Goal: Find specific page/section: Find specific page/section

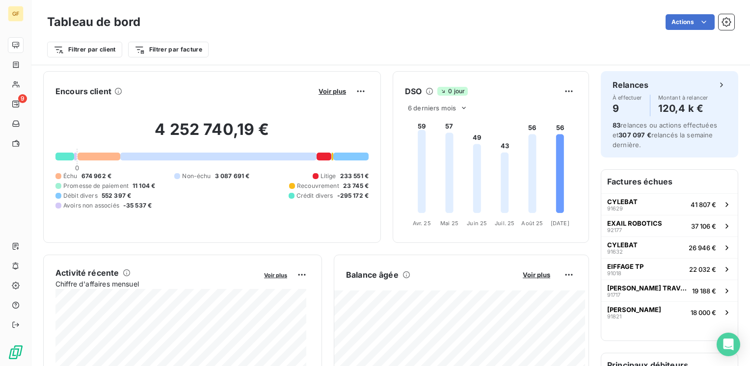
scroll to position [590, 0]
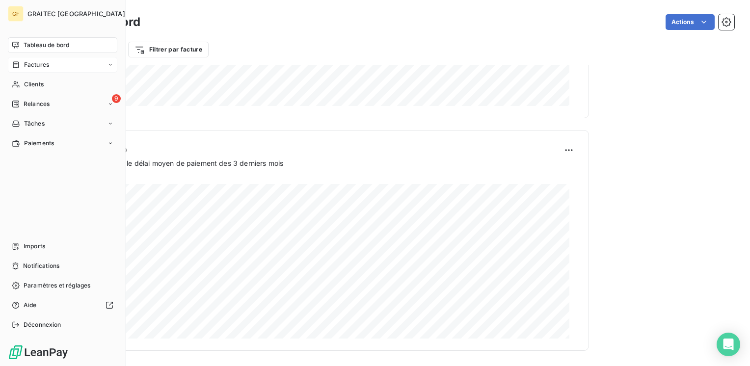
click at [38, 65] on span "Factures" at bounding box center [36, 64] width 25 height 9
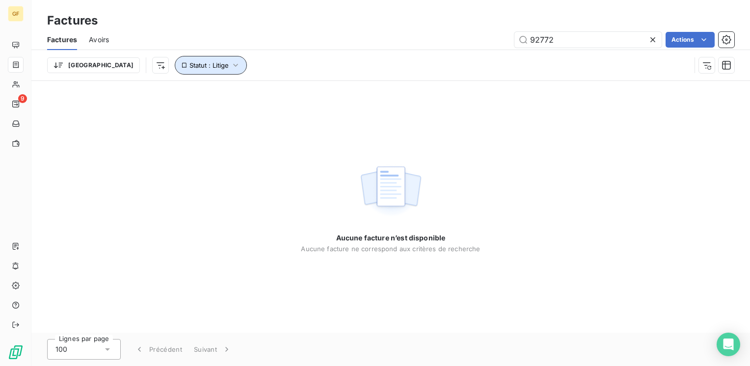
click at [175, 72] on button "Statut : Litige" at bounding box center [211, 65] width 72 height 19
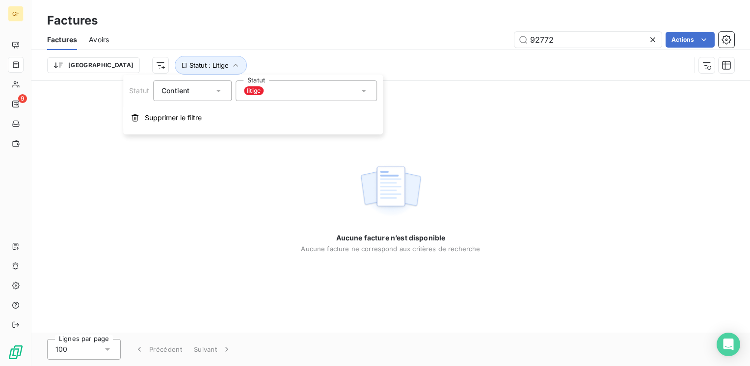
click at [269, 91] on div "litige" at bounding box center [306, 91] width 141 height 21
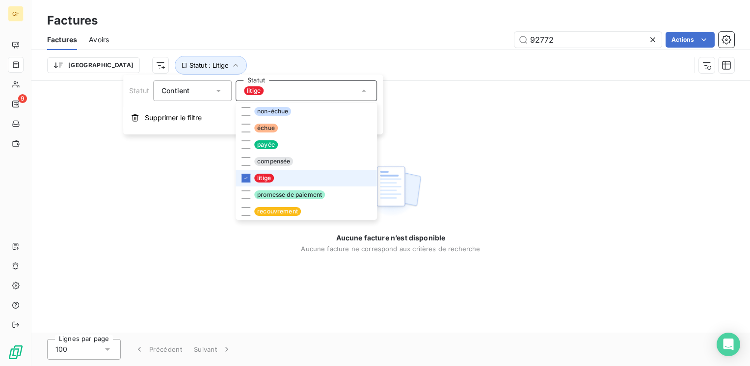
click at [256, 178] on span "litige" at bounding box center [264, 178] width 20 height 9
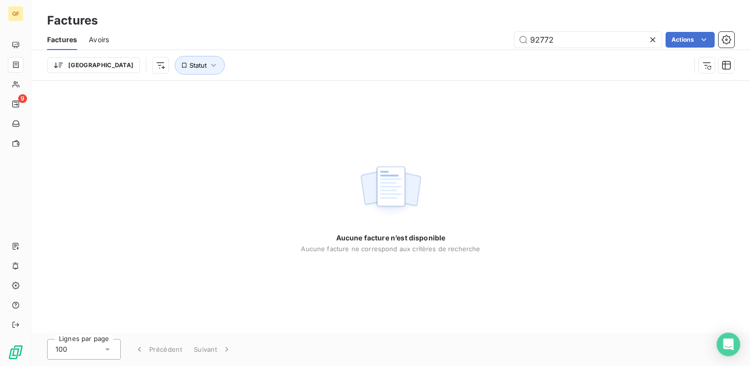
click at [161, 209] on div "Aucune facture n’est disponible Aucune facture ne correspond aux critères de re…" at bounding box center [390, 207] width 719 height 252
click at [558, 36] on input "92772" at bounding box center [588, 40] width 147 height 16
drag, startPoint x: 576, startPoint y: 42, endPoint x: 493, endPoint y: 42, distance: 83.5
click at [493, 42] on div "92772 Actions" at bounding box center [428, 40] width 614 height 16
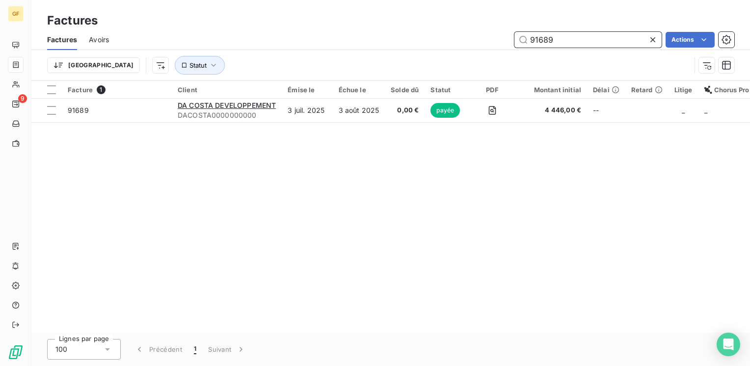
drag, startPoint x: 557, startPoint y: 39, endPoint x: 487, endPoint y: 52, distance: 71.4
click at [487, 52] on div "Factures Avoirs 91689 Actions Trier Statut" at bounding box center [390, 54] width 719 height 51
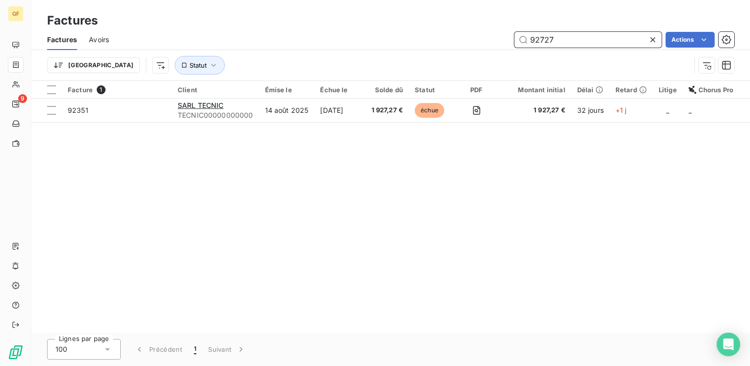
type input "92727"
click at [175, 69] on button "Statut" at bounding box center [200, 65] width 50 height 19
drag, startPoint x: 467, startPoint y: 30, endPoint x: 479, endPoint y: 21, distance: 15.7
click at [467, 30] on div "Factures Avoirs 92727 Actions" at bounding box center [390, 39] width 719 height 21
drag, startPoint x: 564, startPoint y: 42, endPoint x: 432, endPoint y: 61, distance: 133.5
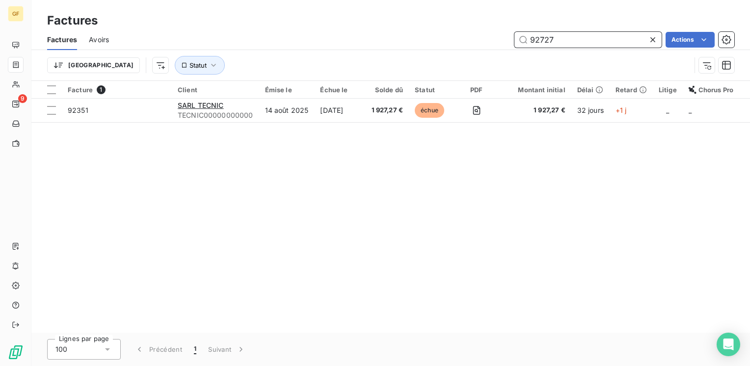
click at [432, 61] on div "Factures Avoirs 92727 Actions Trier Statut" at bounding box center [390, 54] width 719 height 51
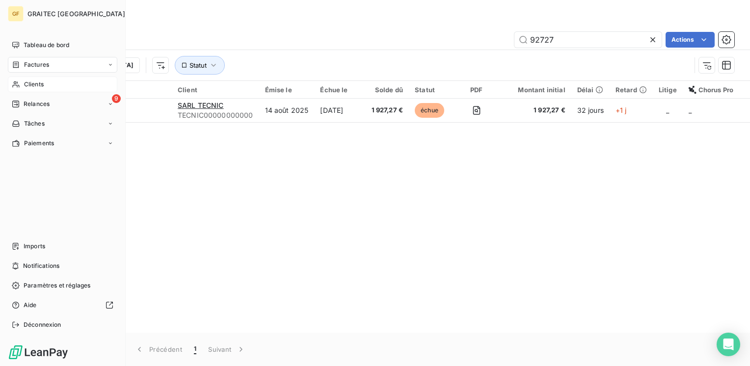
click at [38, 85] on span "Clients" at bounding box center [34, 84] width 20 height 9
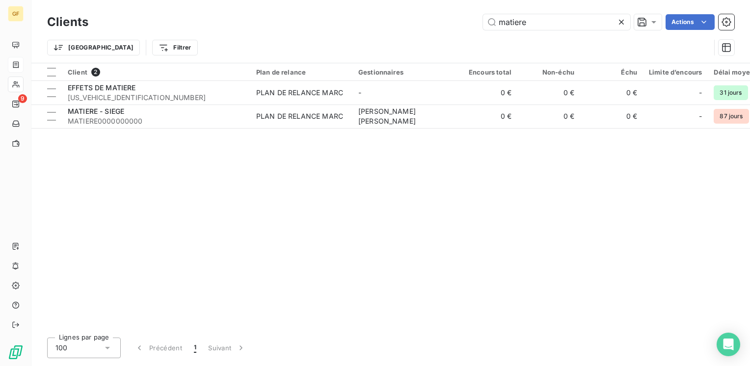
drag, startPoint x: 542, startPoint y: 24, endPoint x: 210, endPoint y: 53, distance: 333.2
click at [198, 54] on div "Clients matiere Actions Trier Filtrer" at bounding box center [391, 37] width 688 height 51
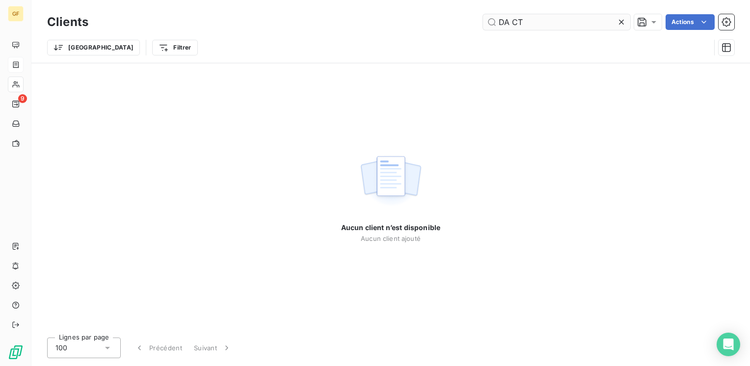
drag, startPoint x: 517, startPoint y: 20, endPoint x: 517, endPoint y: 15, distance: 5.4
click at [517, 20] on input "DA CT" at bounding box center [556, 22] width 147 height 16
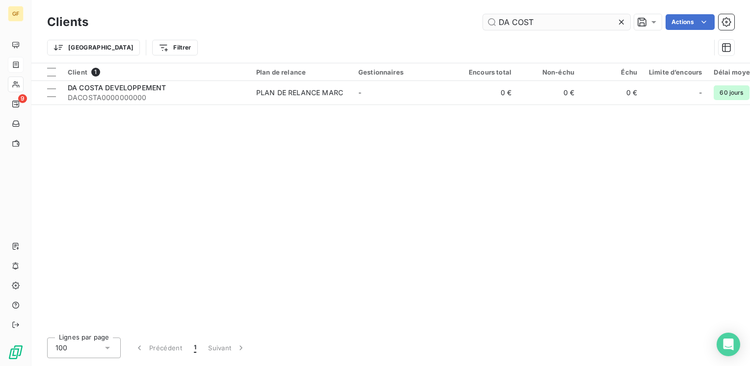
click at [544, 21] on input "DA COST" at bounding box center [556, 22] width 147 height 16
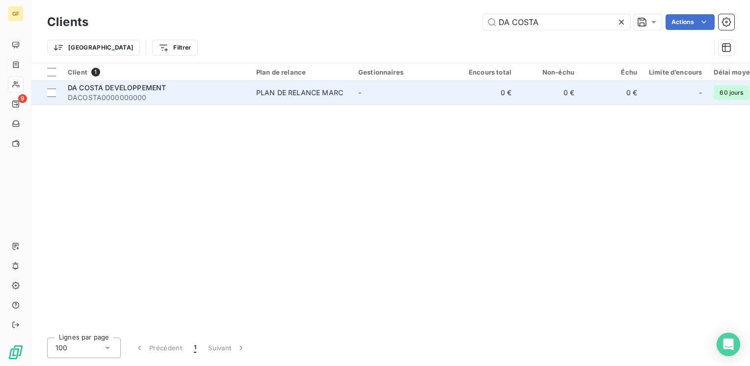
type input "DA COSTA"
click at [141, 88] on span "DA COSTA DEVELOPPEMENT" at bounding box center [117, 87] width 98 height 8
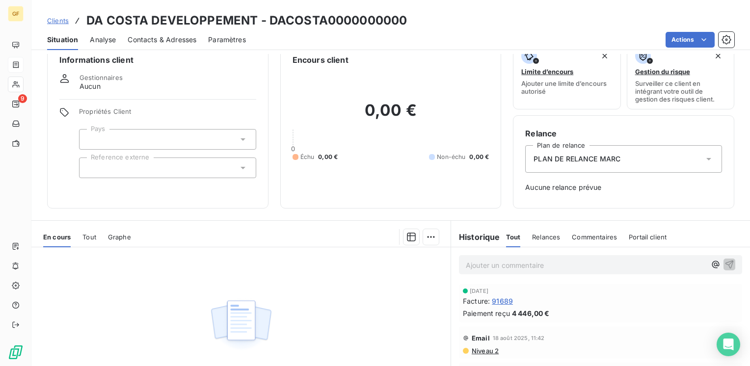
scroll to position [49, 0]
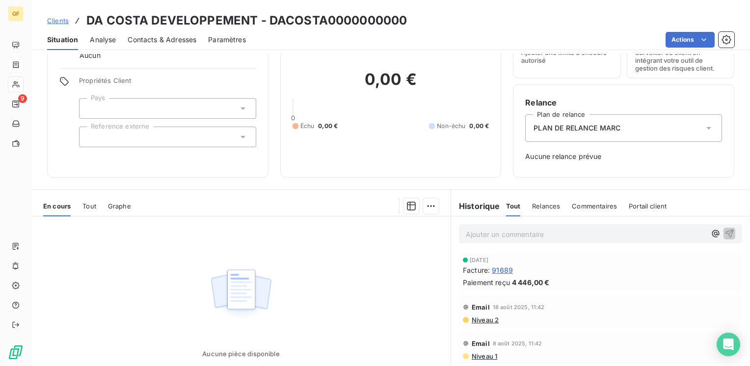
click at [505, 268] on span "91689" at bounding box center [502, 270] width 21 height 10
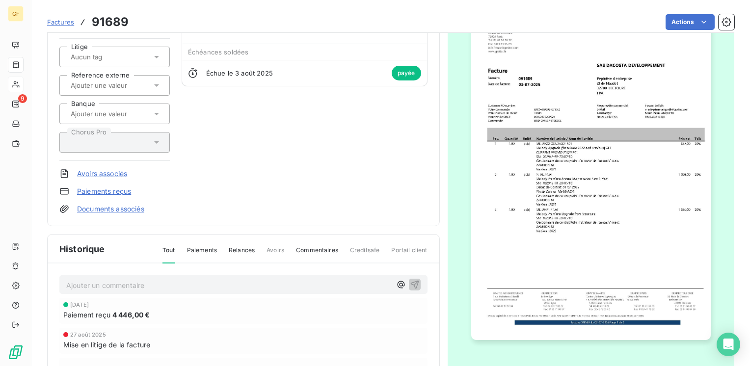
scroll to position [98, 0]
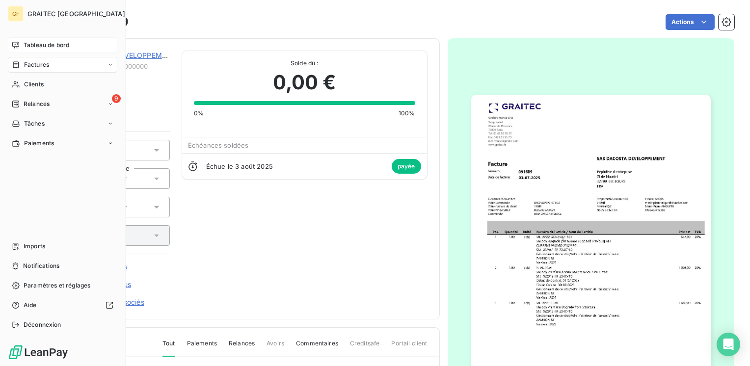
click at [51, 44] on span "Tableau de bord" at bounding box center [47, 45] width 46 height 9
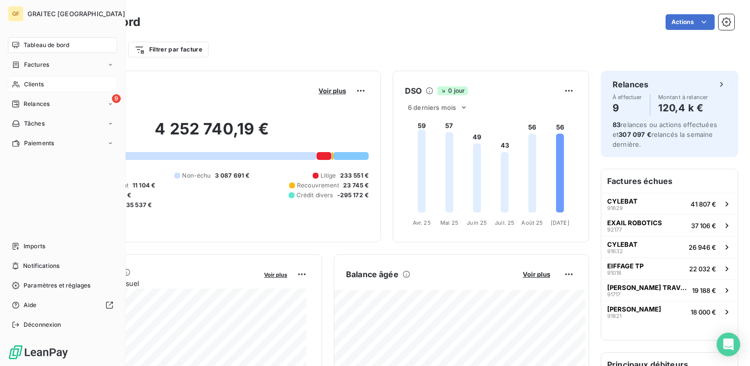
click at [38, 83] on span "Clients" at bounding box center [34, 84] width 20 height 9
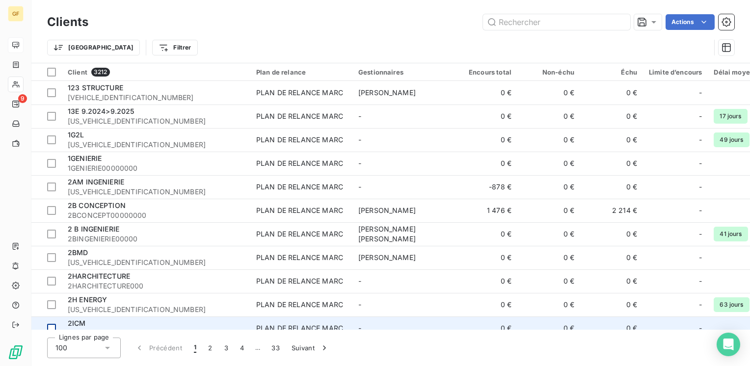
scroll to position [226, 0]
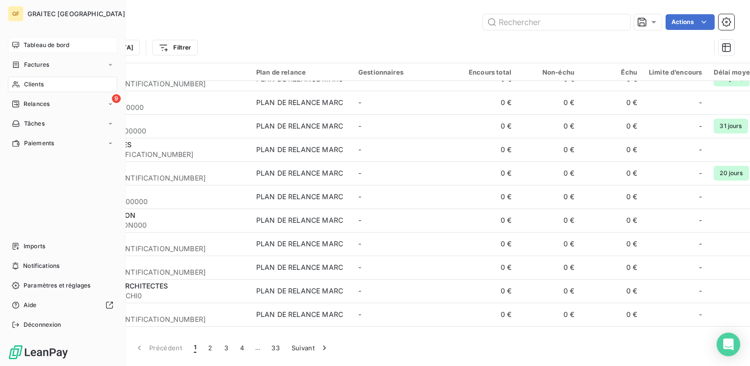
click at [48, 44] on span "Tableau de bord" at bounding box center [47, 45] width 46 height 9
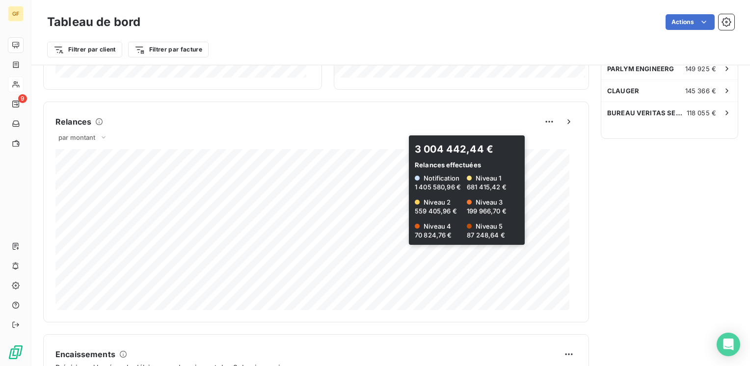
scroll to position [393, 0]
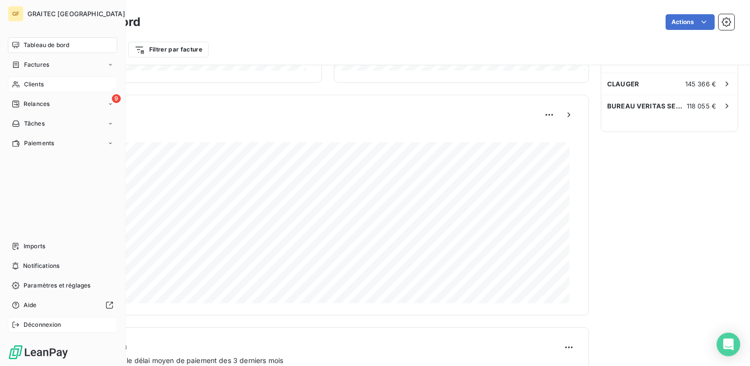
click at [34, 325] on span "Déconnexion" at bounding box center [43, 325] width 38 height 9
